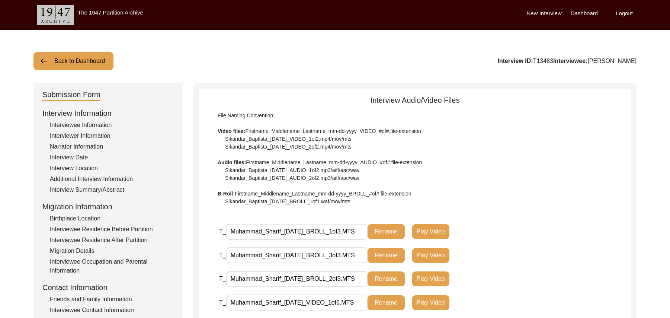
scroll to position [219, 0]
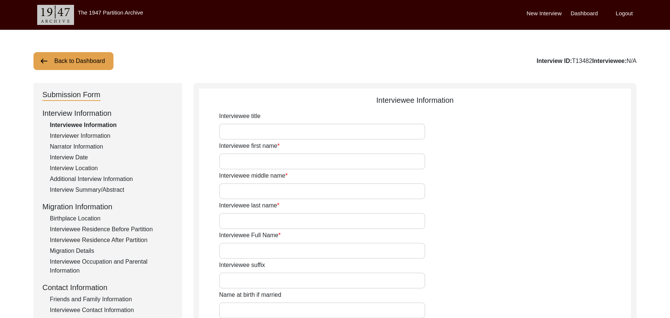
scroll to position [219, 0]
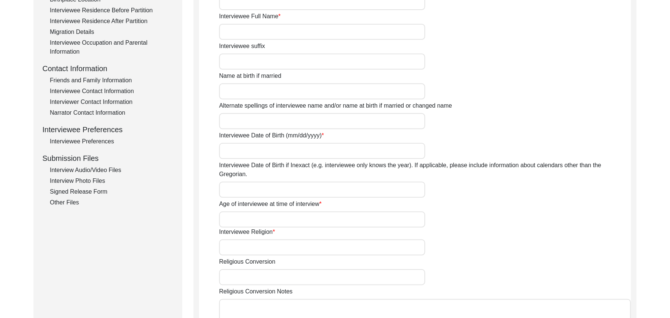
type input "Mr"
type input "Muhammad"
type input "Ghulam"
type input "Rasool"
type input "Muhammad Ghulam Rasool"
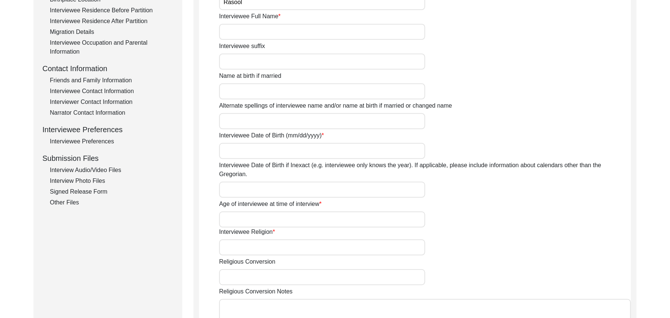
type input "N/A"
type input "Muhammad Ghulam Rasool"
type input "1932"
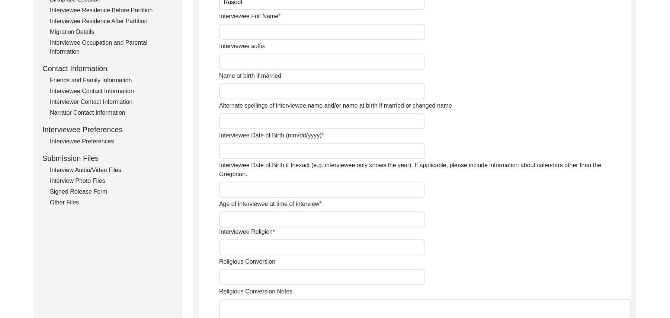
type input "93 Years"
type input "[DEMOGRAPHIC_DATA]"
type input "N/A"
type textarea "N/A"
type input "Punjabi"
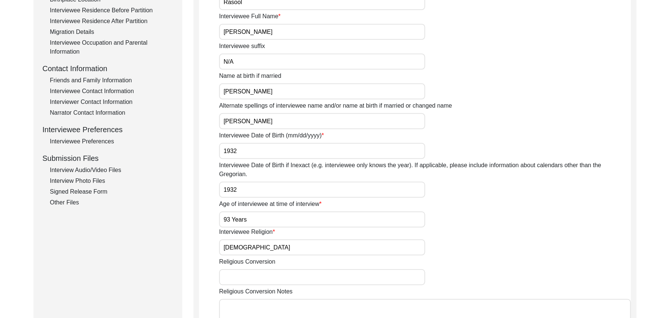
type input "Majha"
type input "[DEMOGRAPHIC_DATA]"
type input "Jut Kahlon"
click at [107, 168] on div "Interview Audio/Video Files" at bounding box center [112, 170] width 124 height 9
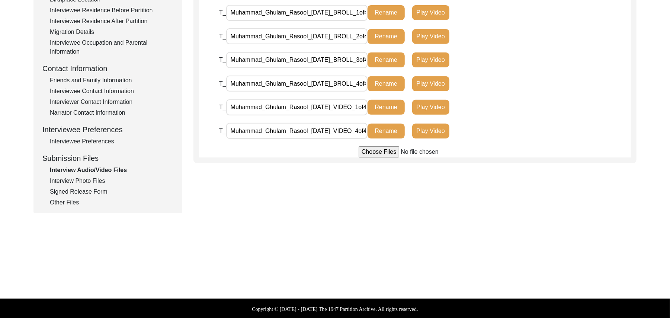
click at [384, 152] on input "file" at bounding box center [415, 151] width 113 height 11
click at [369, 153] on input "file" at bounding box center [415, 151] width 113 height 11
type input "C:\fakepath\Muhammad_Ghulam_Rasool_08-09-2025_VIDEO_2of4.MTS"
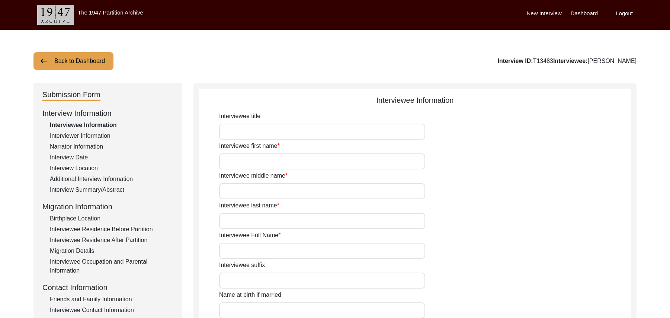
scroll to position [219, 0]
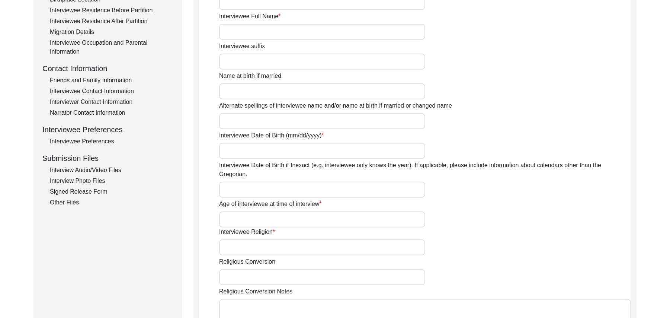
type input "Mr"
type input "[DEMOGRAPHIC_DATA]"
type input "[PERSON_NAME]"
type input "N/A"
type input "[PERSON_NAME]"
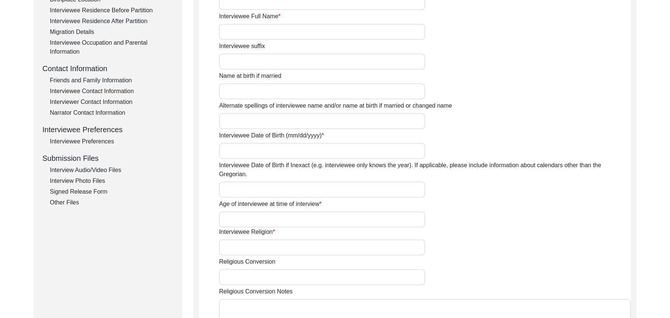
type input "N/A"
type input "[PERSON_NAME]"
type input "1935"
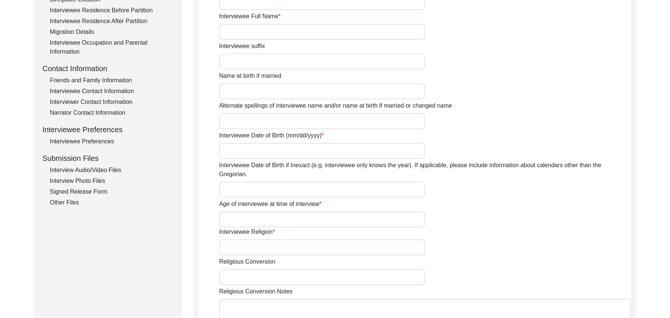
type input "90 Years"
type input "[DEMOGRAPHIC_DATA]"
type input "N/A"
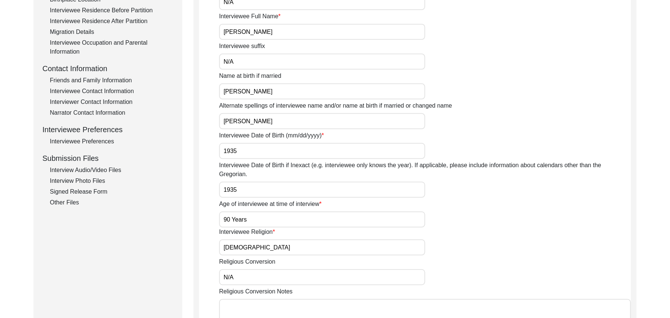
type textarea "N/A"
type input "Punjabi"
type input "Malwai"
type input "[DEMOGRAPHIC_DATA]"
type input "Araein"
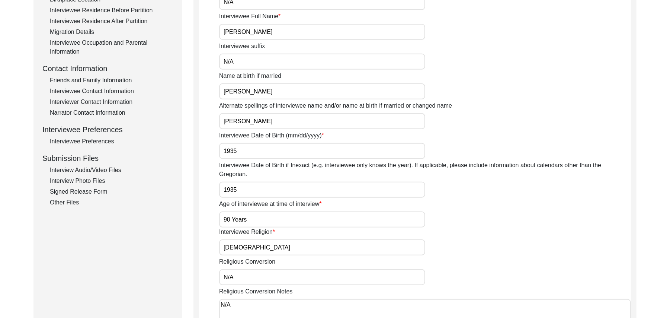
click at [115, 170] on div "Interview Audio/Video Files" at bounding box center [112, 170] width 124 height 9
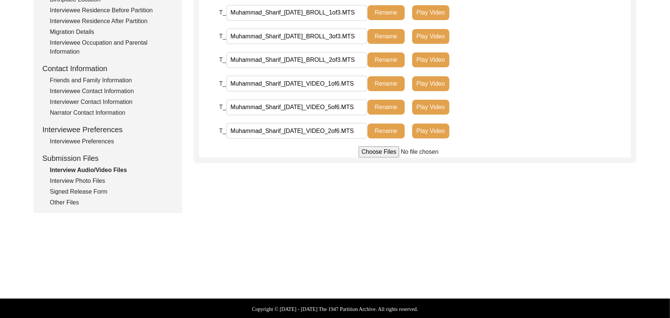
click at [374, 153] on input "file" at bounding box center [415, 151] width 113 height 11
type input "C:\fakepath\Muhammad_Sharif_[DATE]_VIDEO_3of6.MTS"
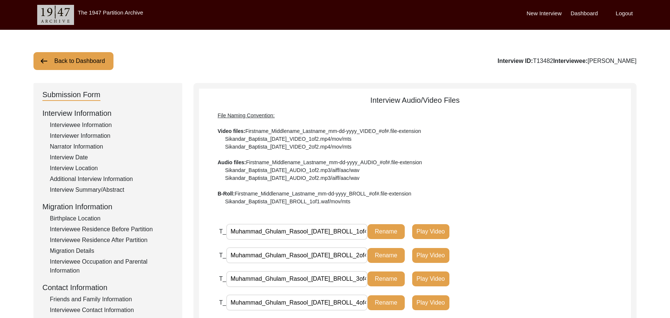
scroll to position [219, 0]
